Goal: Complete application form

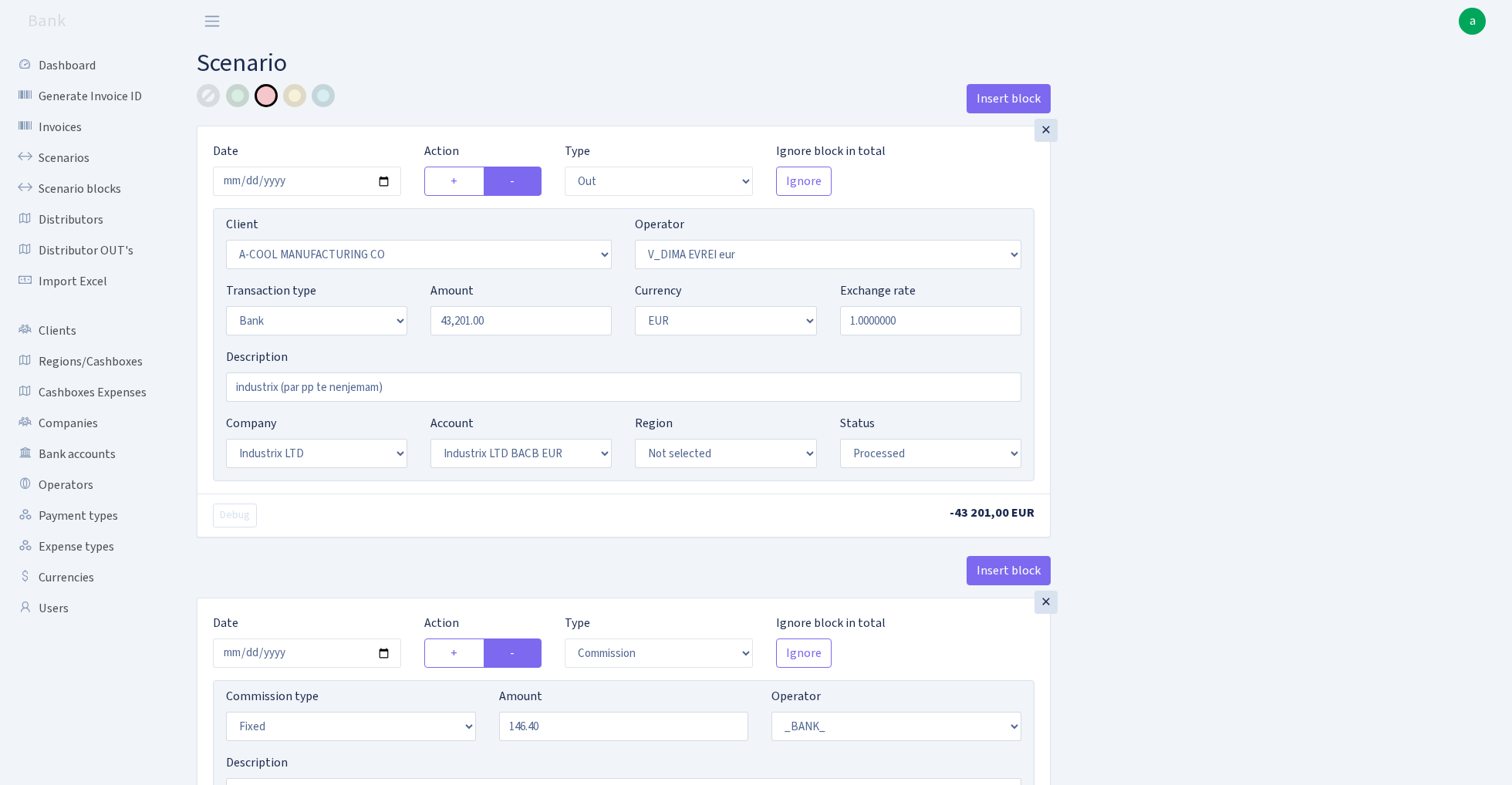
select select "out"
select select "2096"
select select "431"
select select "2"
select select "1"
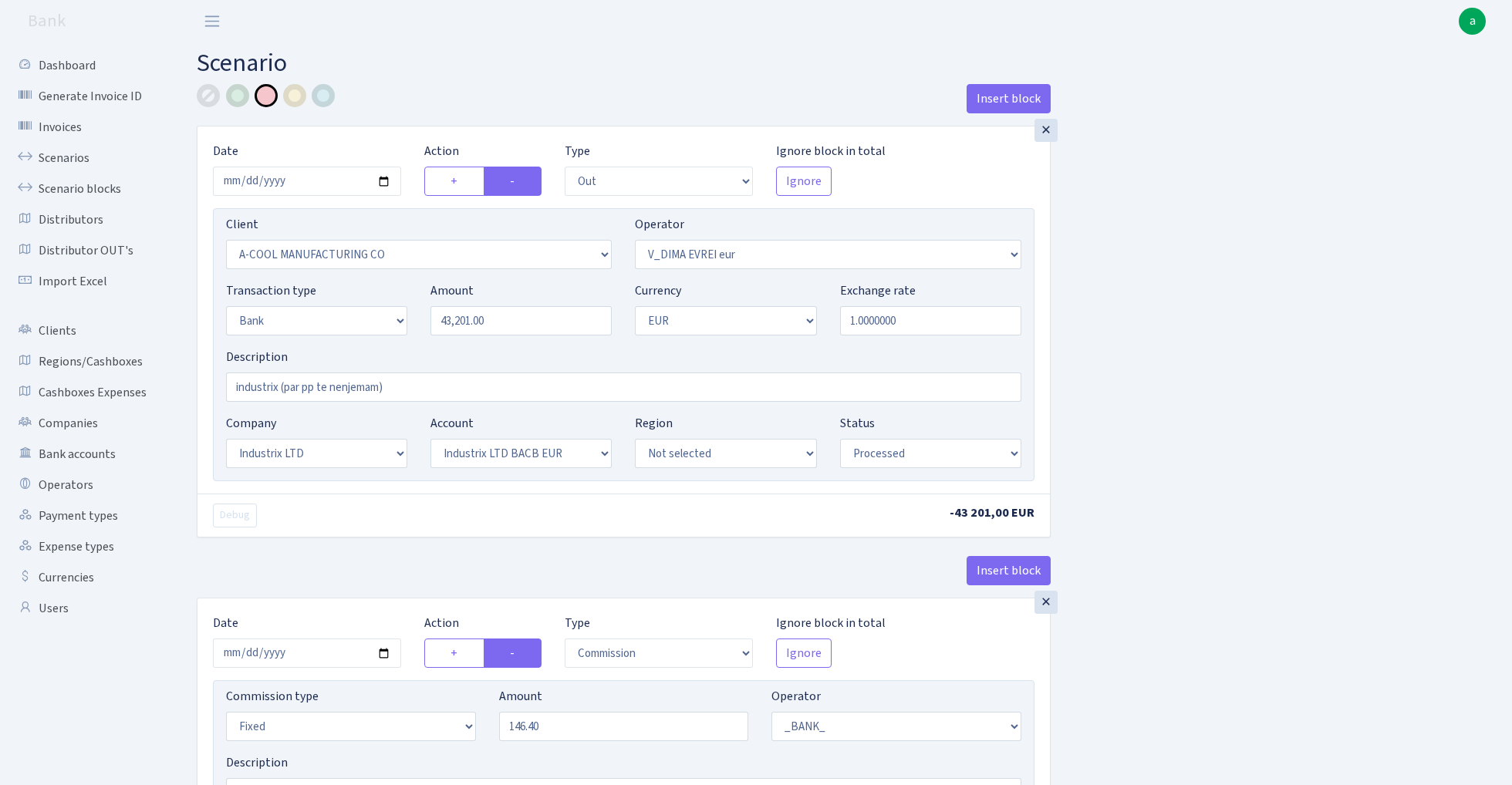
select select "17"
select select "41"
select select "processed"
select select "commission"
select select "fixed"
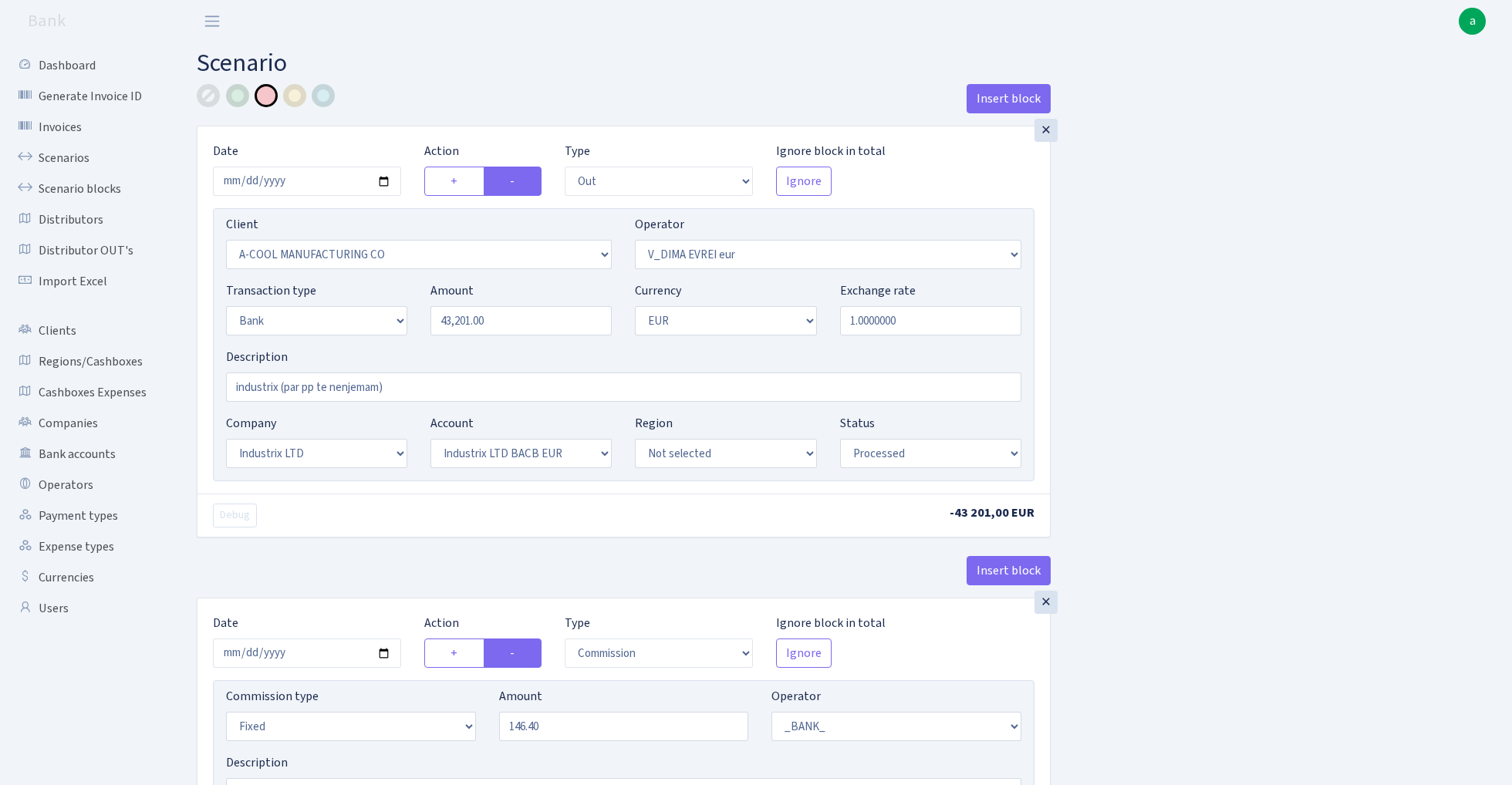
select select "1"
select select "17"
select select "41"
select select "processed"
